Goal: Transaction & Acquisition: Book appointment/travel/reservation

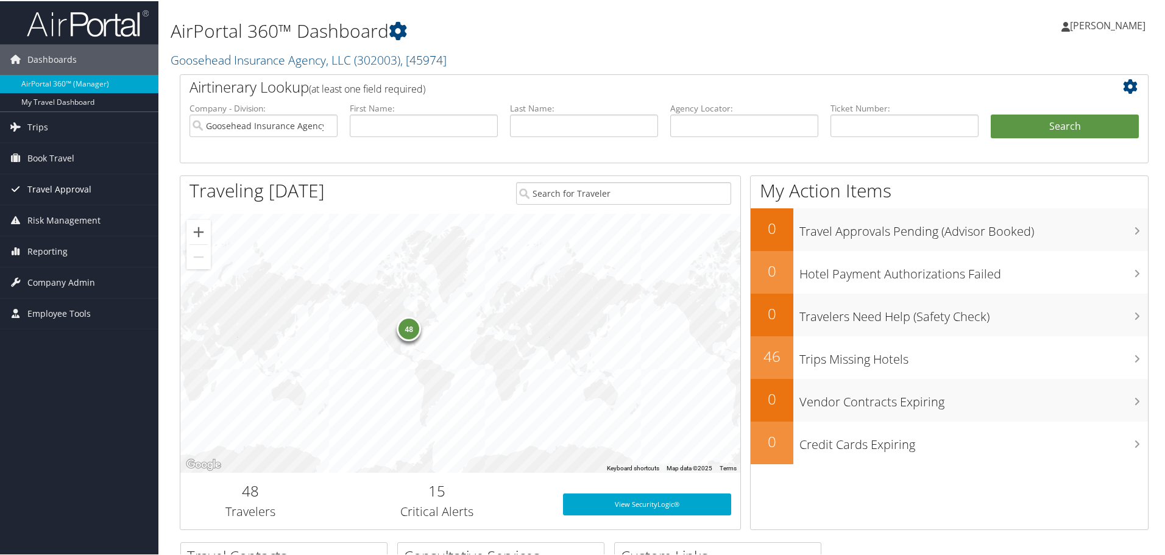
click at [51, 184] on span "Travel Approval" at bounding box center [59, 188] width 64 height 30
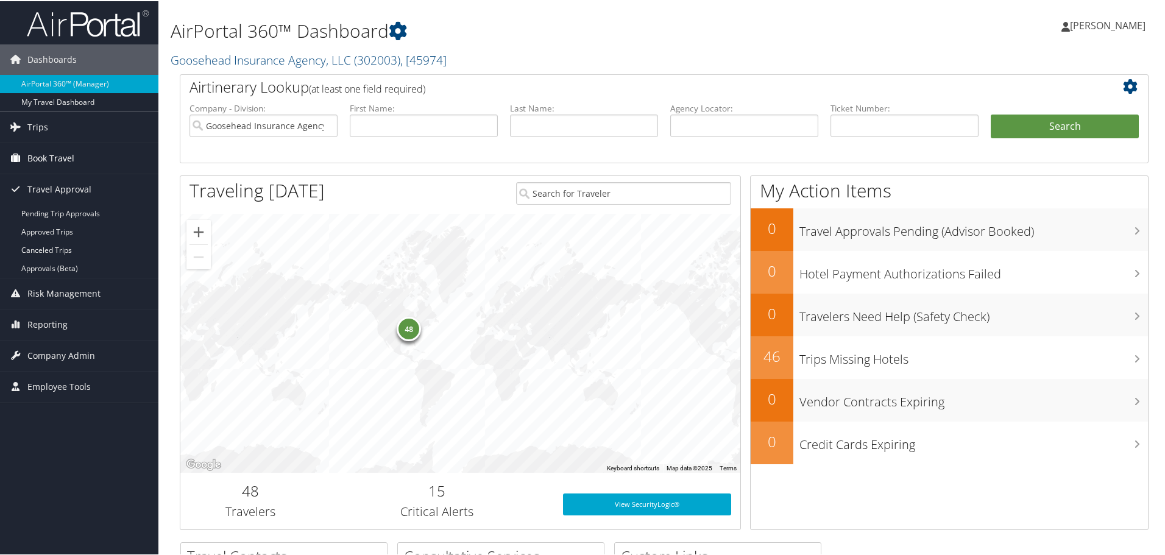
click at [60, 152] on span "Book Travel" at bounding box center [50, 157] width 47 height 30
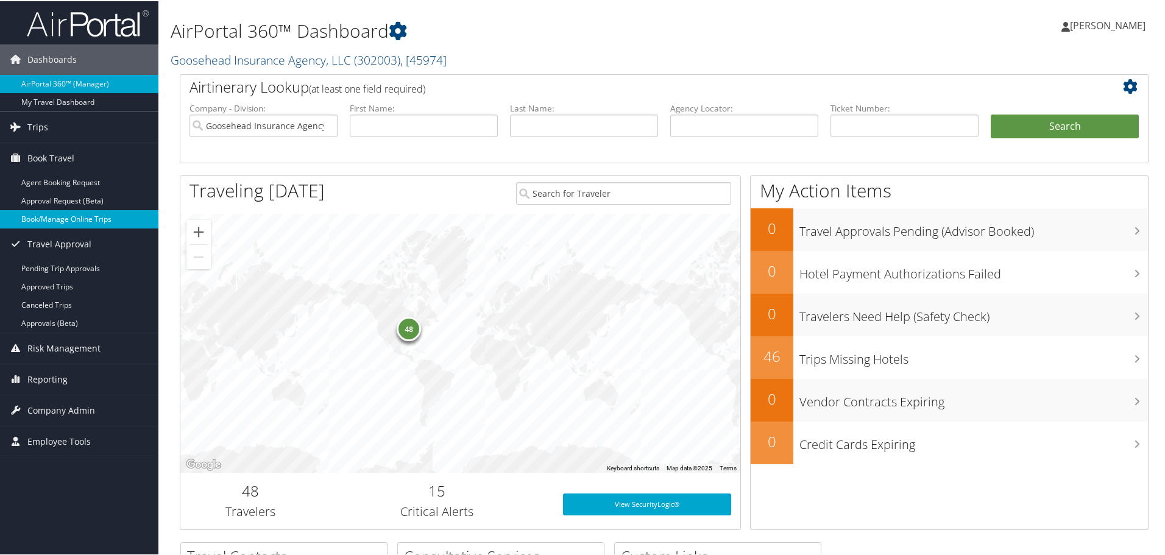
click at [60, 219] on link "Book/Manage Online Trips" at bounding box center [79, 218] width 158 height 18
click at [76, 216] on link "Book/Manage Online Trips" at bounding box center [79, 218] width 158 height 18
